Goal: Find specific page/section: Find specific page/section

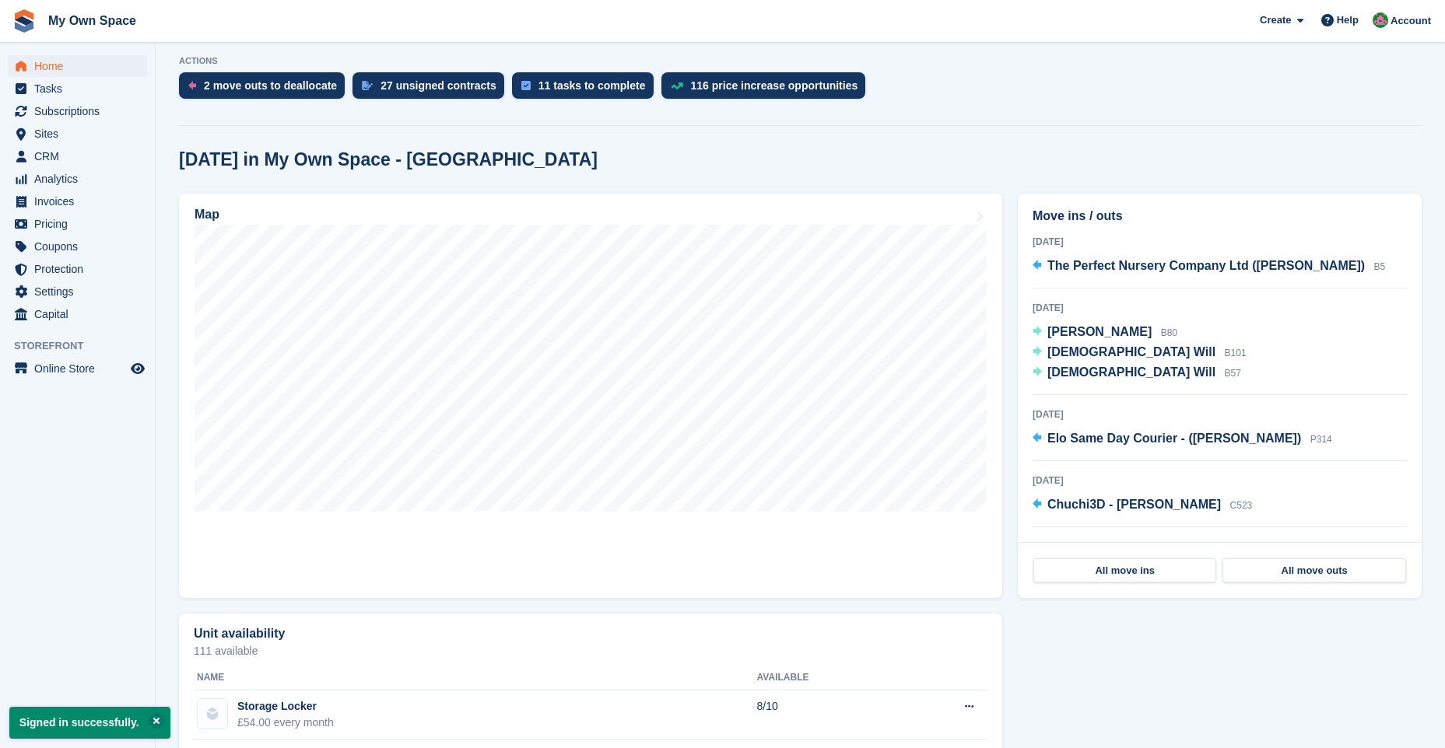
scroll to position [389, 0]
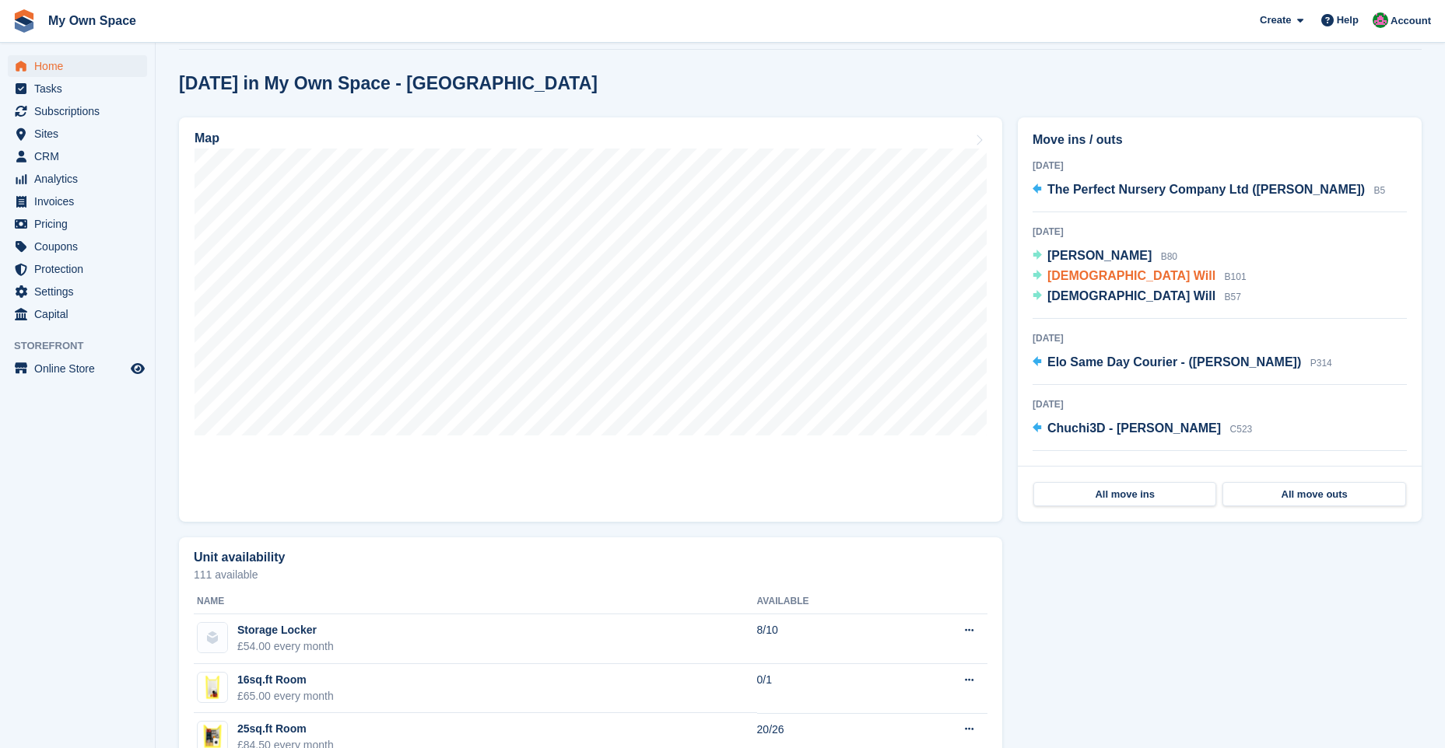
click at [1076, 280] on span "[DEMOGRAPHIC_DATA] Will" at bounding box center [1131, 275] width 168 height 13
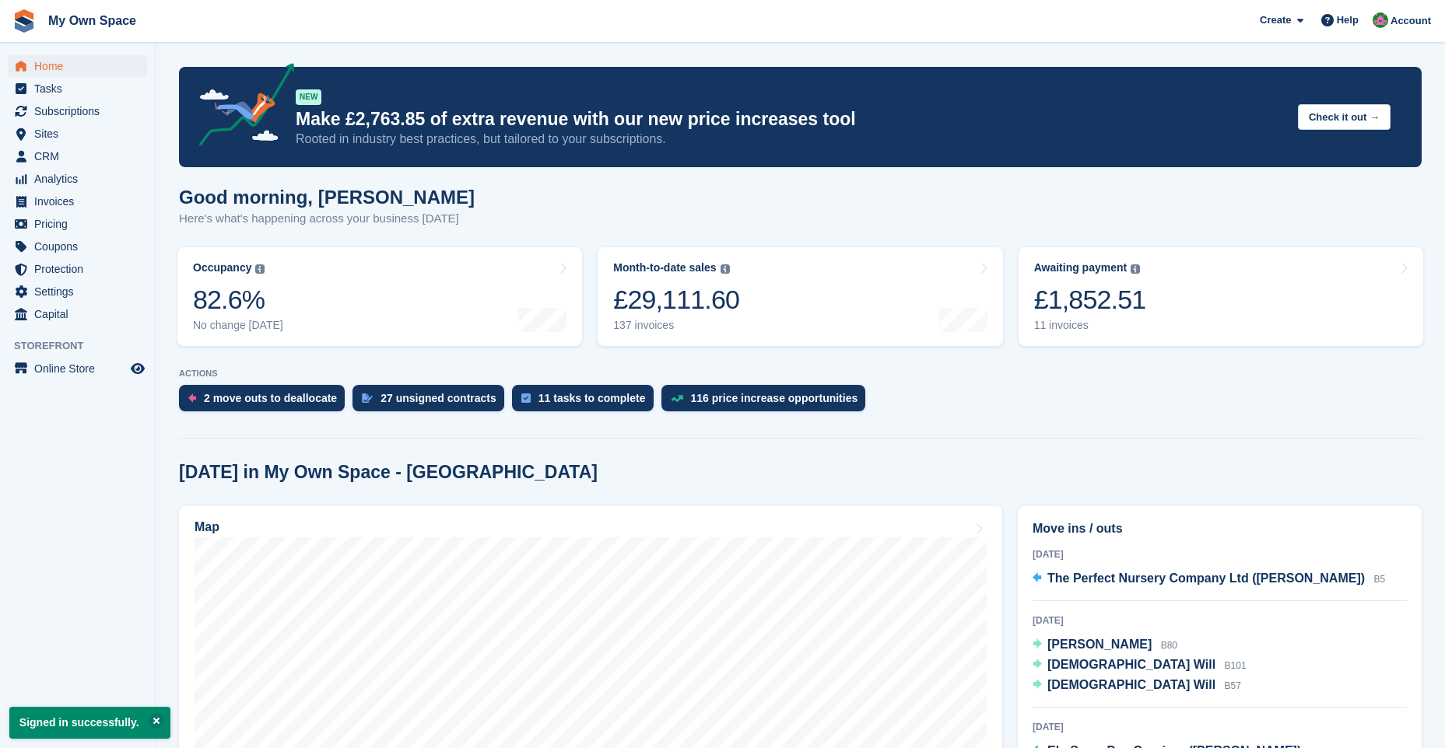
scroll to position [389, 0]
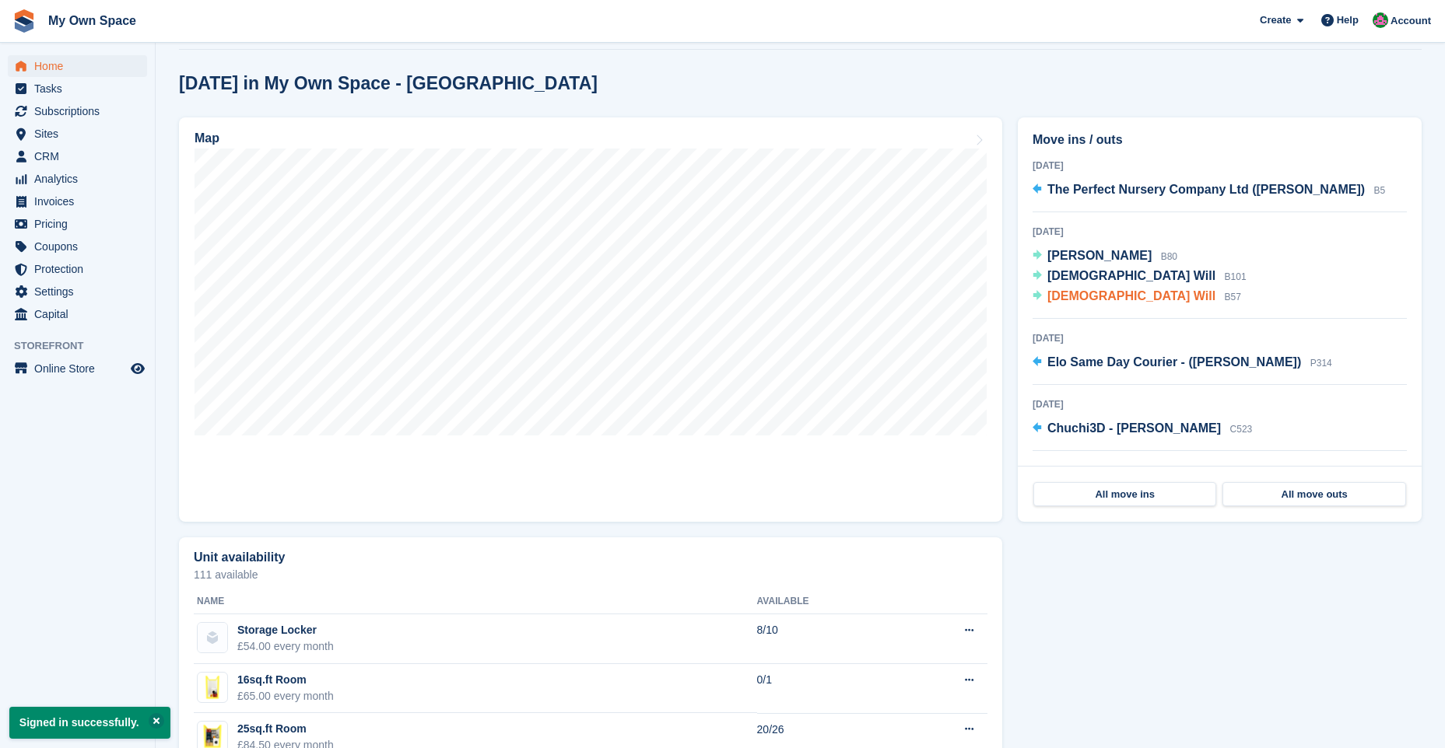
click at [1078, 296] on span "God Will" at bounding box center [1131, 295] width 168 height 13
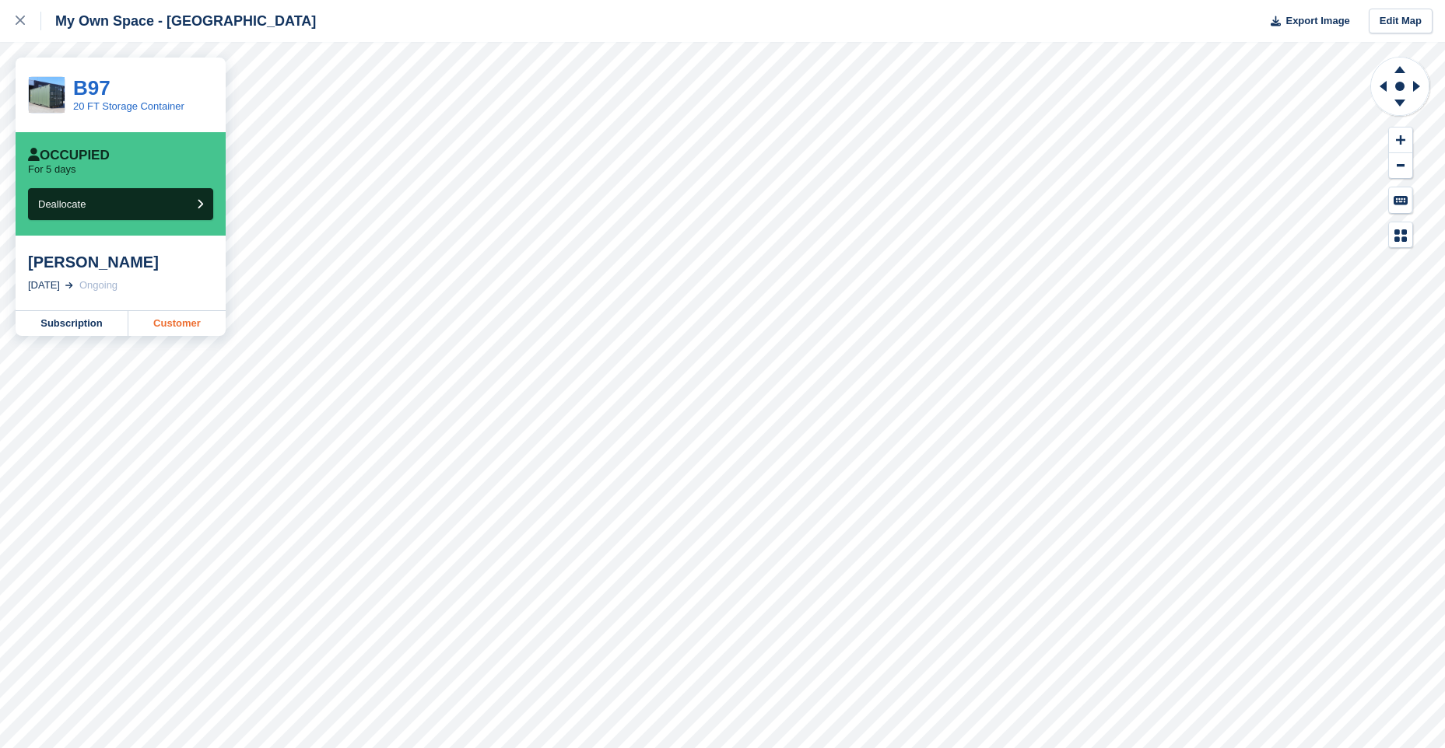
click at [191, 319] on link "Customer" at bounding box center [176, 323] width 97 height 25
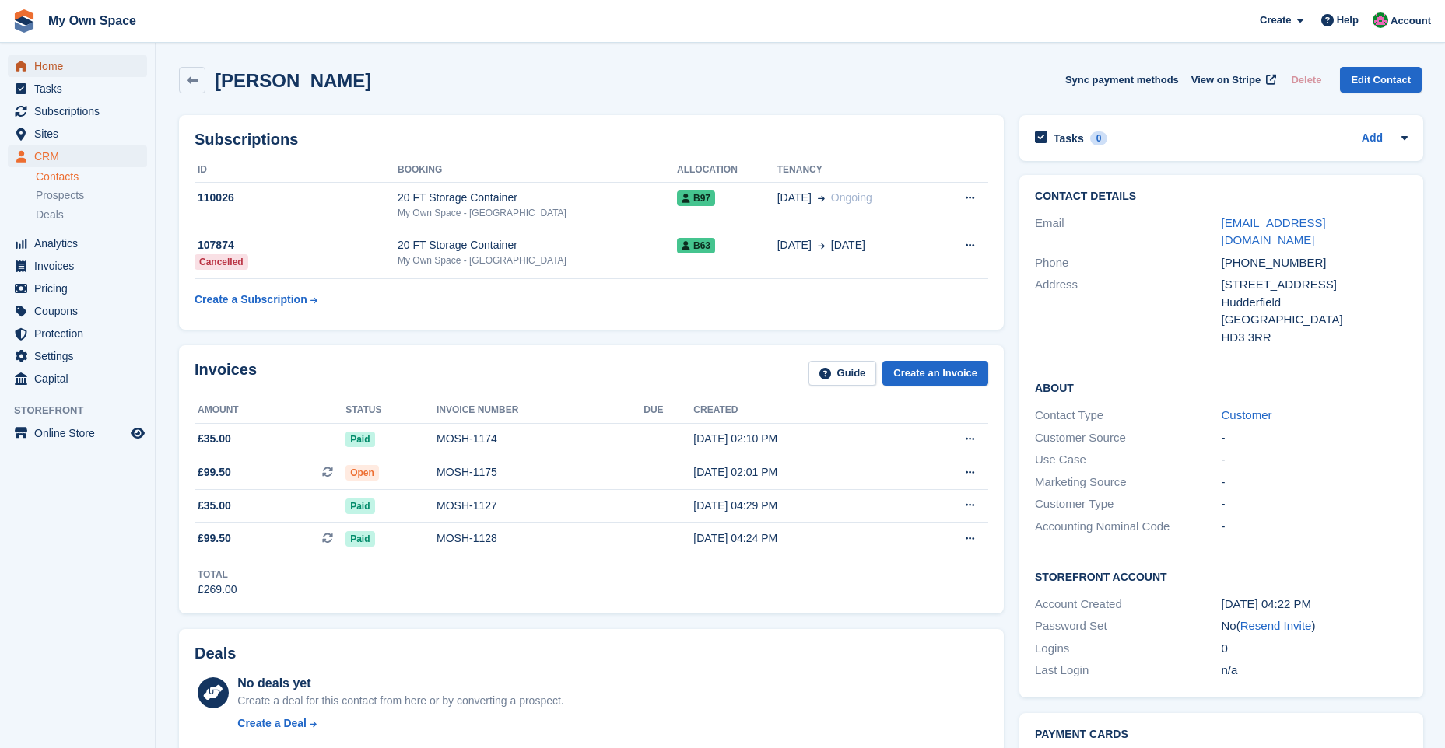
click at [46, 65] on span "Home" at bounding box center [80, 66] width 93 height 22
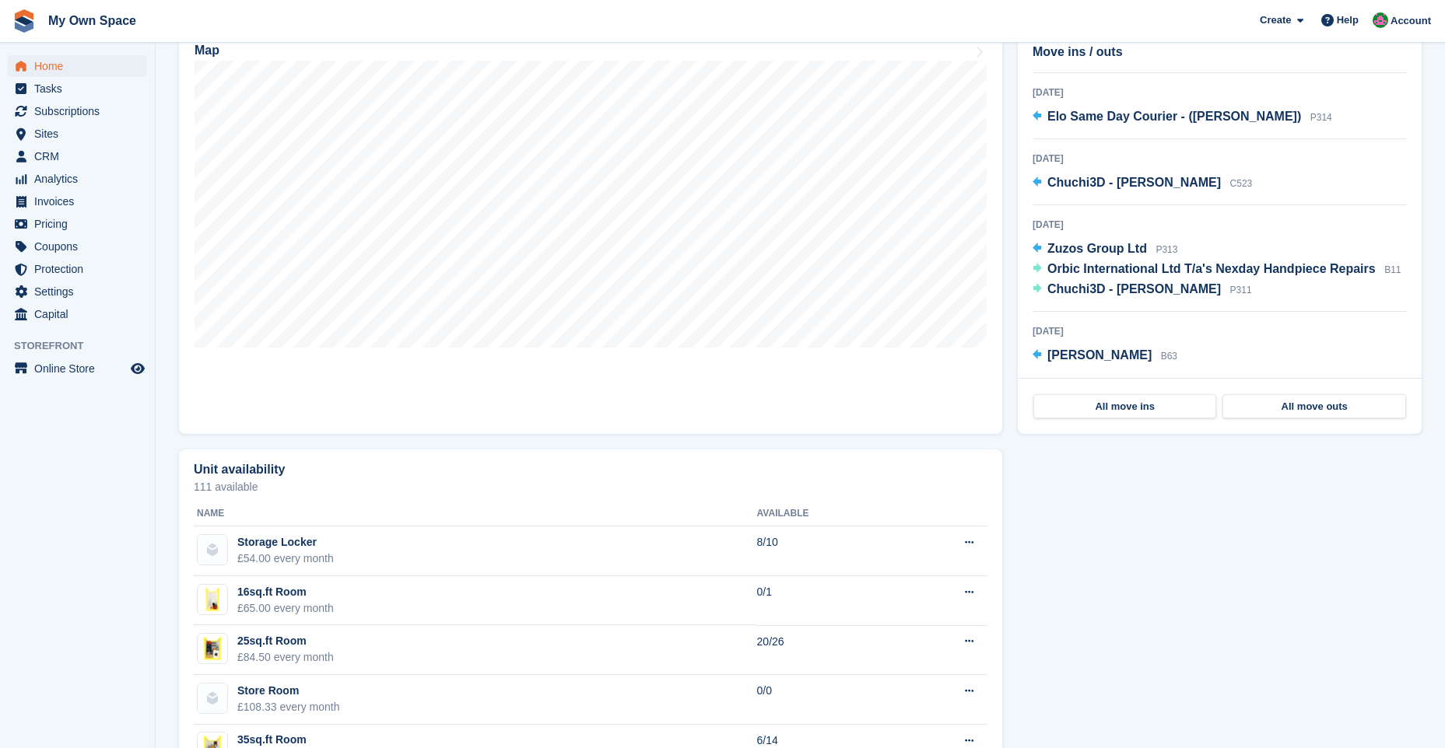
scroll to position [311, 0]
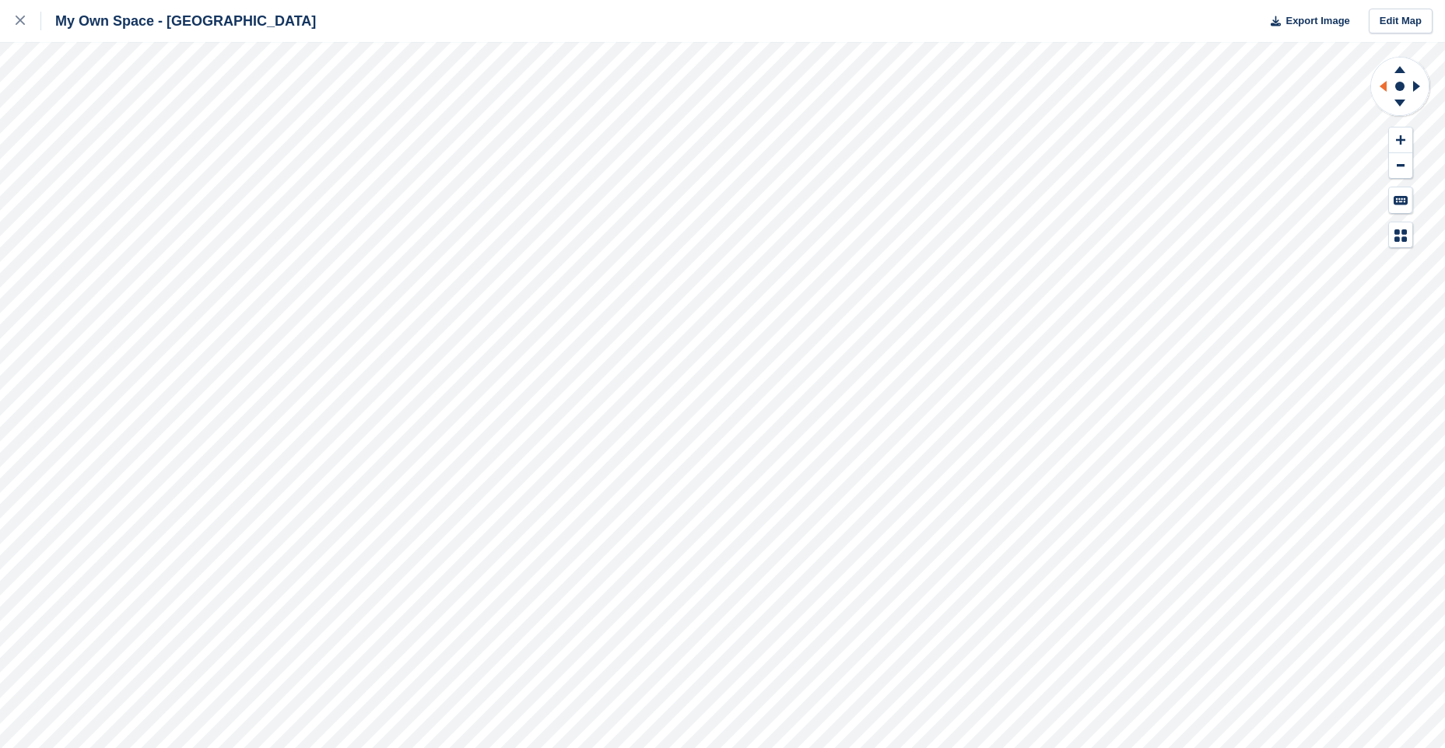
drag, startPoint x: 1401, startPoint y: 71, endPoint x: 1380, endPoint y: 75, distance: 21.5
click at [1391, 73] on g at bounding box center [1399, 67] width 40 height 19
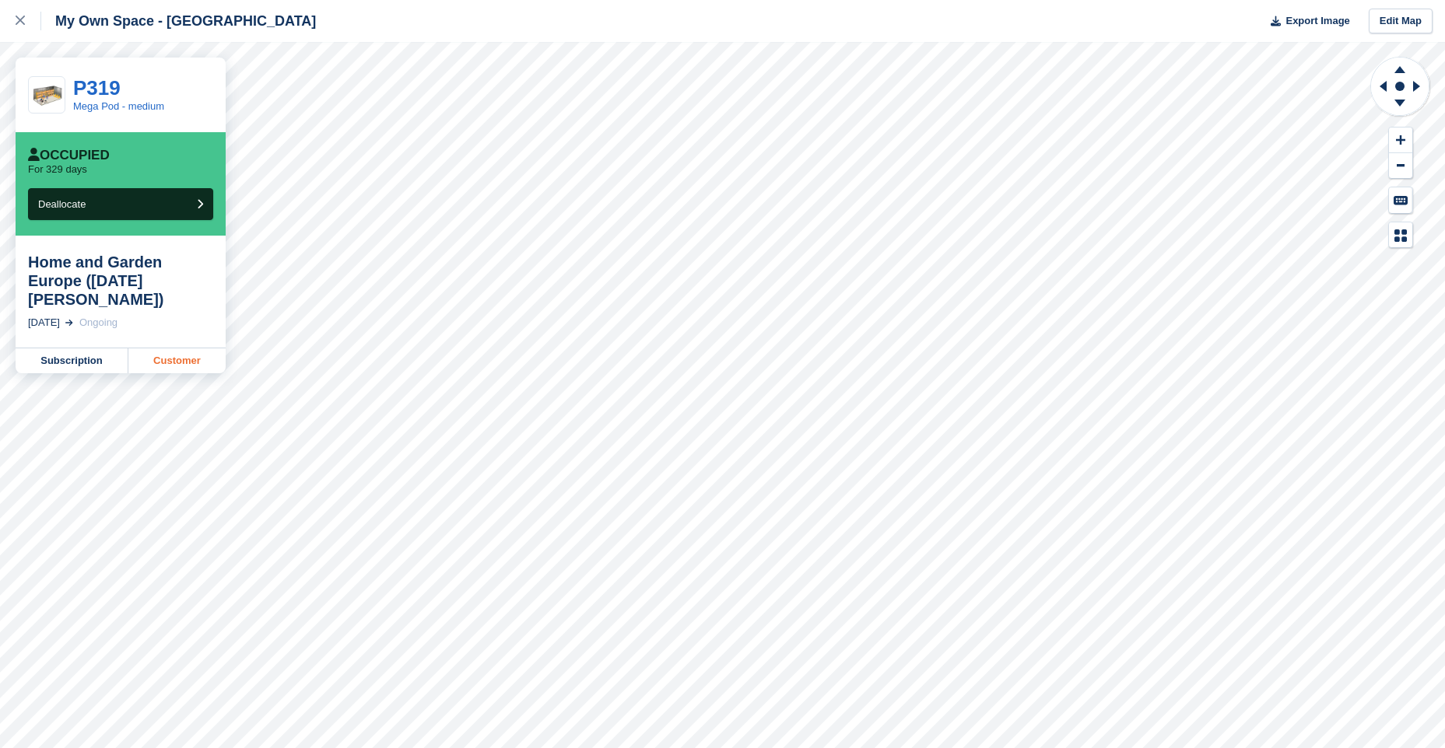
click at [182, 349] on link "Customer" at bounding box center [176, 361] width 97 height 25
